Goal: Find contact information: Find contact information

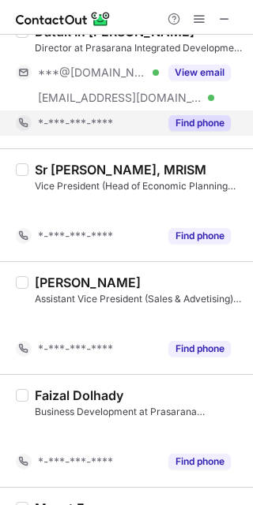
scroll to position [479, 0]
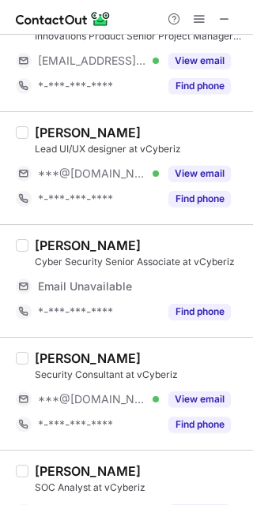
scroll to position [588, 0]
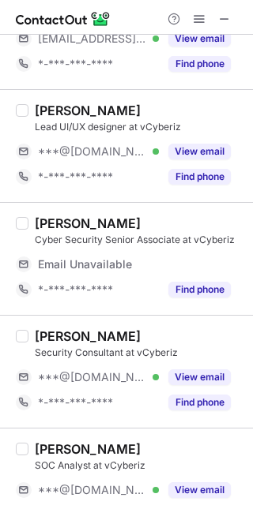
click at [43, 111] on div "[PERSON_NAME]" at bounding box center [88, 111] width 106 height 16
click at [43, 111] on div "Dhilip Kumar" at bounding box center [88, 111] width 106 height 16
copy div "Dhilip"
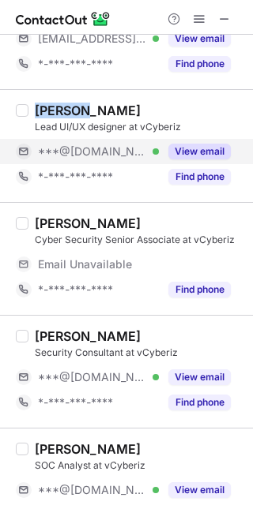
click at [205, 148] on button "View email" at bounding box center [199, 152] width 62 height 16
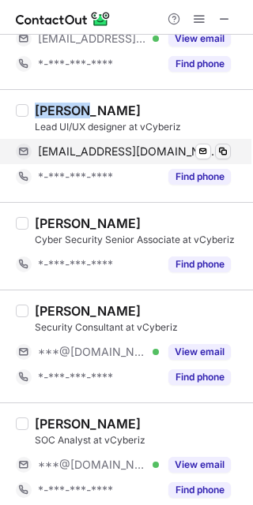
click at [226, 149] on span at bounding box center [222, 151] width 13 height 13
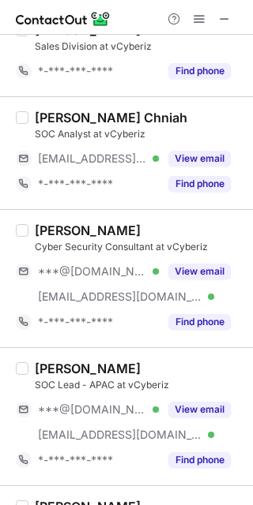
scroll to position [1866, 0]
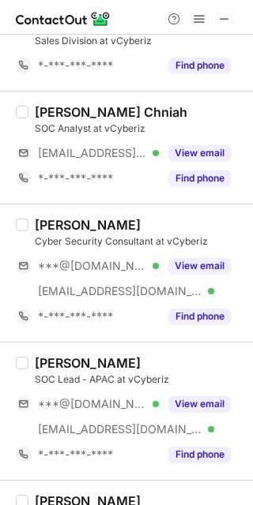
click at [59, 367] on div "Ruvimal Senanayake" at bounding box center [88, 363] width 106 height 16
copy div "Ruvimal"
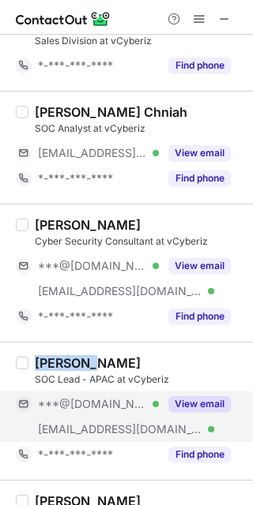
click at [205, 405] on button "View email" at bounding box center [199, 404] width 62 height 16
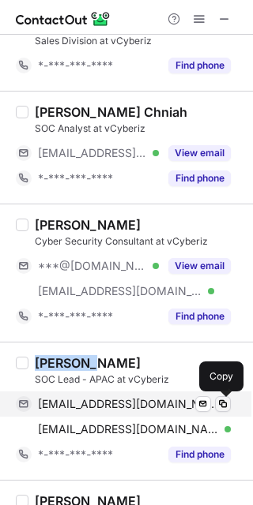
click at [220, 407] on span at bounding box center [222, 404] width 13 height 13
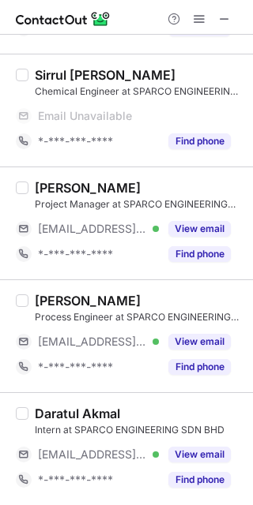
scroll to position [356, 0]
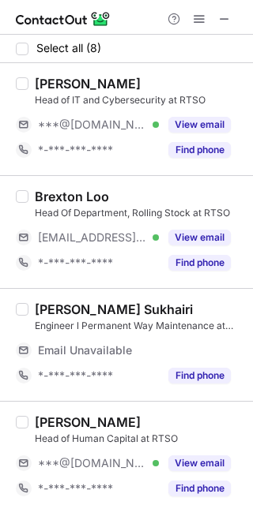
click at [64, 86] on div "[PERSON_NAME]" at bounding box center [88, 84] width 106 height 16
copy div "[DEMOGRAPHIC_DATA]"
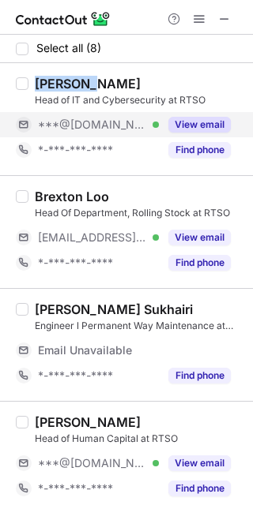
click at [190, 124] on button "View email" at bounding box center [199, 125] width 62 height 16
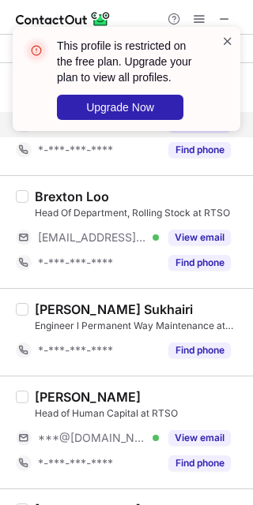
click at [230, 42] on span at bounding box center [227, 41] width 13 height 16
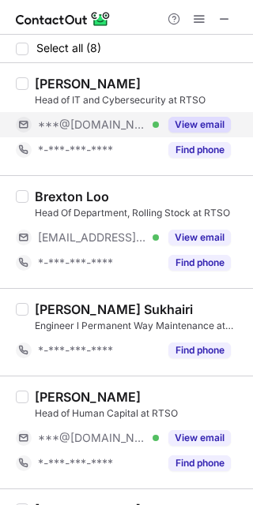
click at [211, 122] on button "View email" at bounding box center [199, 125] width 62 height 16
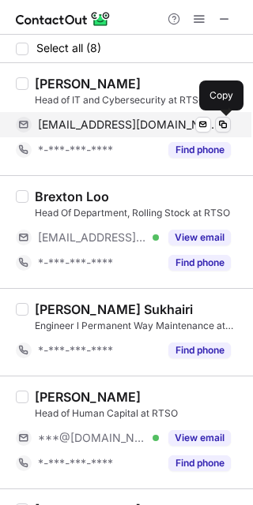
click at [220, 124] on span at bounding box center [222, 124] width 13 height 13
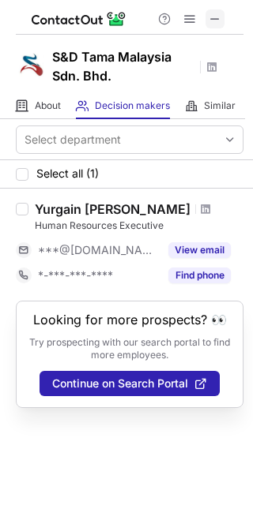
click at [216, 13] on span at bounding box center [214, 19] width 13 height 13
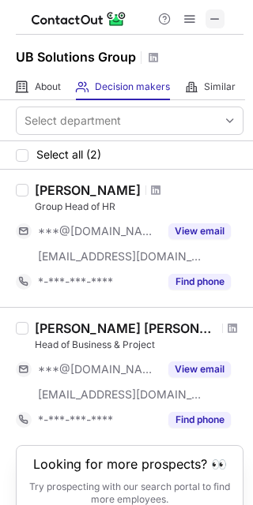
click at [218, 17] on span at bounding box center [214, 19] width 13 height 13
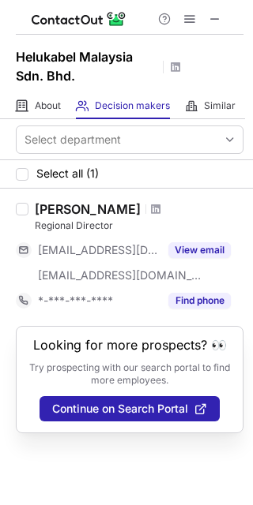
click at [211, 31] on div at bounding box center [129, 17] width 227 height 35
click at [215, 22] on span at bounding box center [214, 19] width 13 height 13
